Goal: Transaction & Acquisition: Purchase product/service

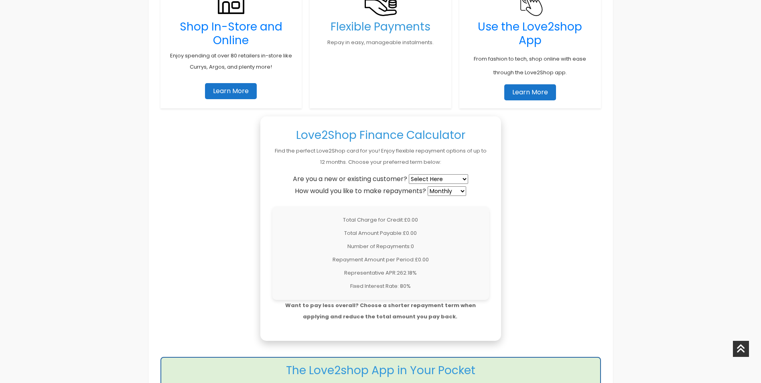
scroll to position [602, 0]
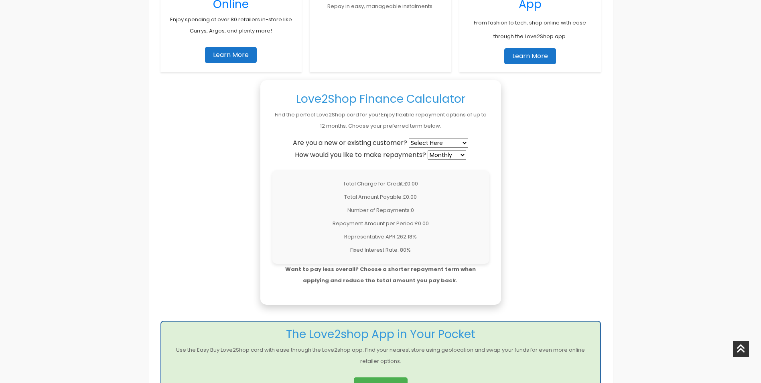
click at [438, 141] on select "Select Here New Customer Existing Customer" at bounding box center [438, 143] width 59 height 10
select select "new"
click at [410, 138] on select "Select Here New Customer Existing Customer" at bounding box center [438, 143] width 59 height 10
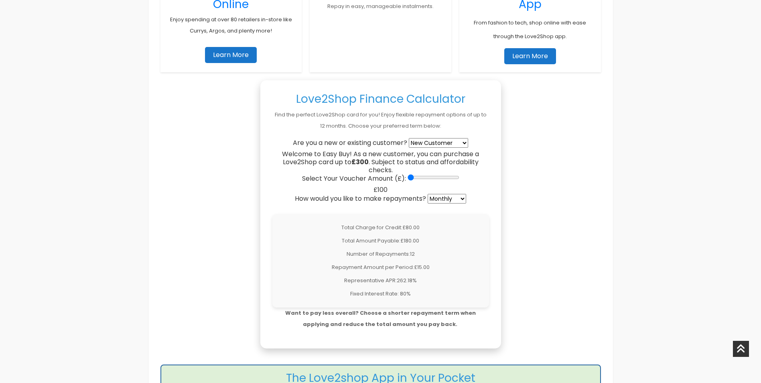
drag, startPoint x: 410, startPoint y: 178, endPoint x: 414, endPoint y: 178, distance: 4.4
click at [414, 178] on input "Select Your Voucher Amount (£):" at bounding box center [434, 177] width 52 height 6
click at [415, 177] on input "Select Your Voucher Amount (£):" at bounding box center [434, 177] width 52 height 6
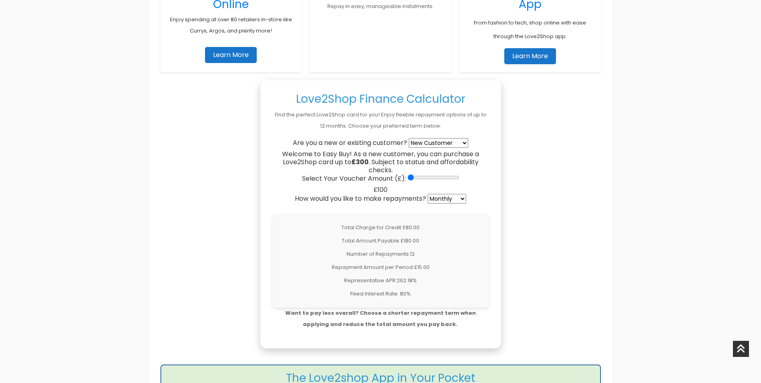
click at [415, 177] on input "Select Your Voucher Amount (£):" at bounding box center [434, 177] width 52 height 6
type input "300"
click at [436, 199] on select "Weekly Fortnightly 4-Weekly Monthly" at bounding box center [447, 199] width 39 height 10
click at [428, 194] on select "Weekly Fortnightly 4-Weekly Monthly" at bounding box center [447, 199] width 39 height 10
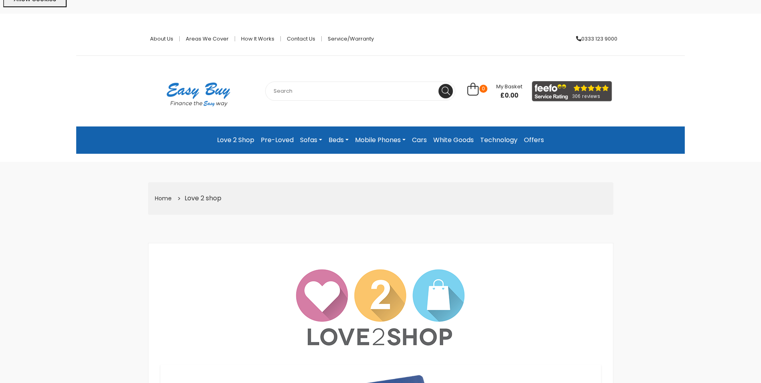
scroll to position [0, 0]
